Goal: Task Accomplishment & Management: Manage account settings

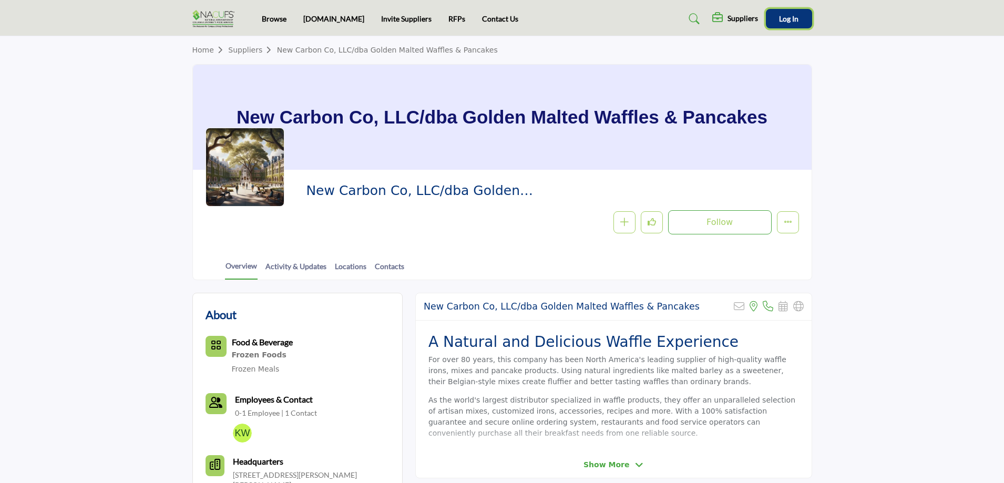
click at [794, 23] on span "Log In" at bounding box center [788, 18] width 19 height 9
click at [750, 24] on button "Show hide supplier dropdown" at bounding box center [738, 20] width 23 height 23
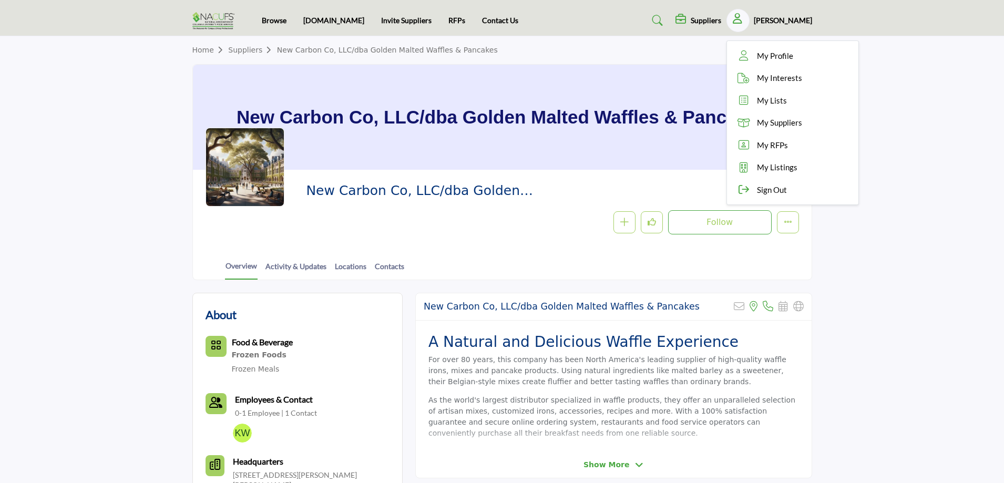
click at [570, 185] on h2 "New Carbon Co, LLC/dba Golden Malted Waffles & Pancakes" at bounding box center [450, 190] width 289 height 17
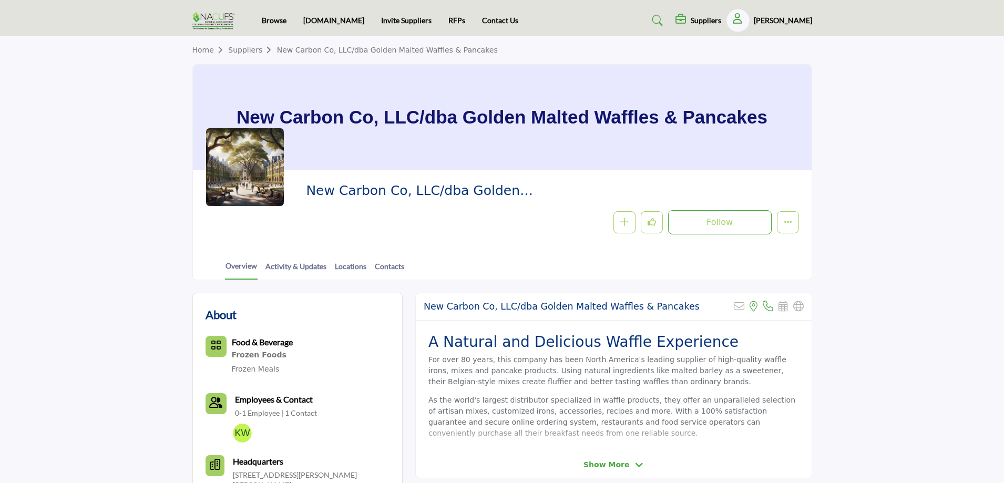
click at [206, 50] on link "Home" at bounding box center [210, 50] width 36 height 8
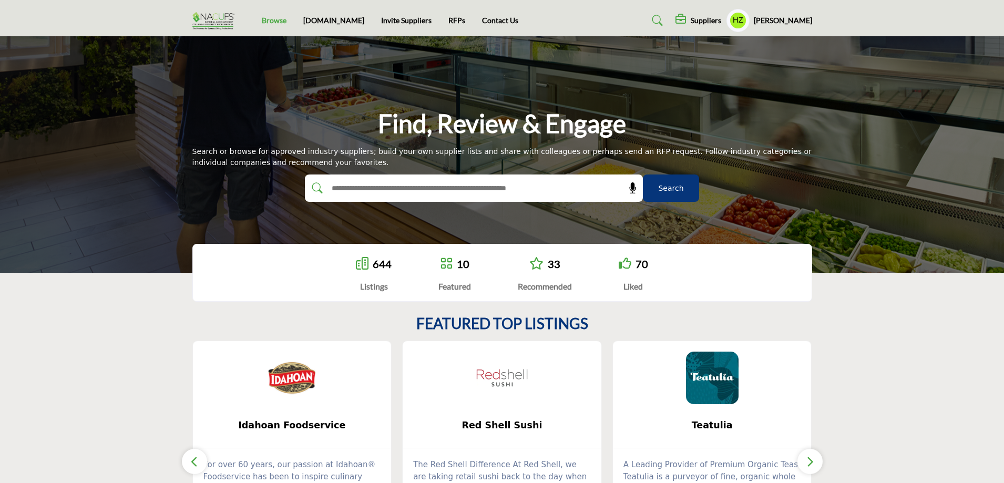
click at [268, 21] on link "Browse" at bounding box center [274, 20] width 25 height 9
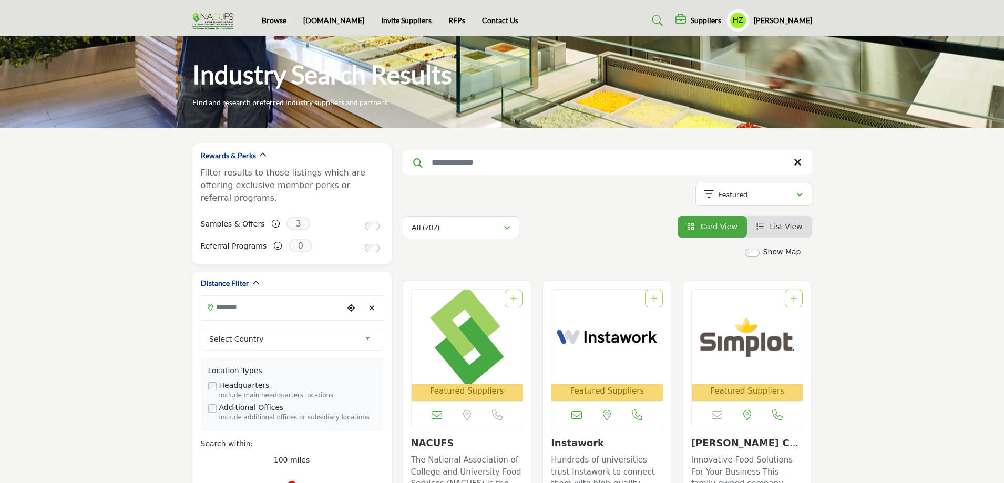
click at [796, 23] on h5 "han zang" at bounding box center [783, 20] width 58 height 11
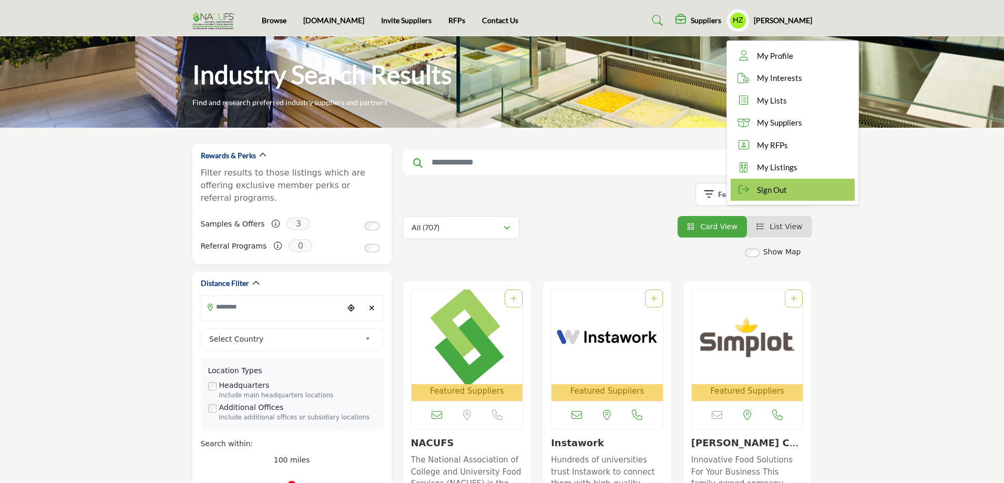
click at [787, 191] on span "Sign Out" at bounding box center [772, 190] width 30 height 12
